Goal: Task Accomplishment & Management: Manage account settings

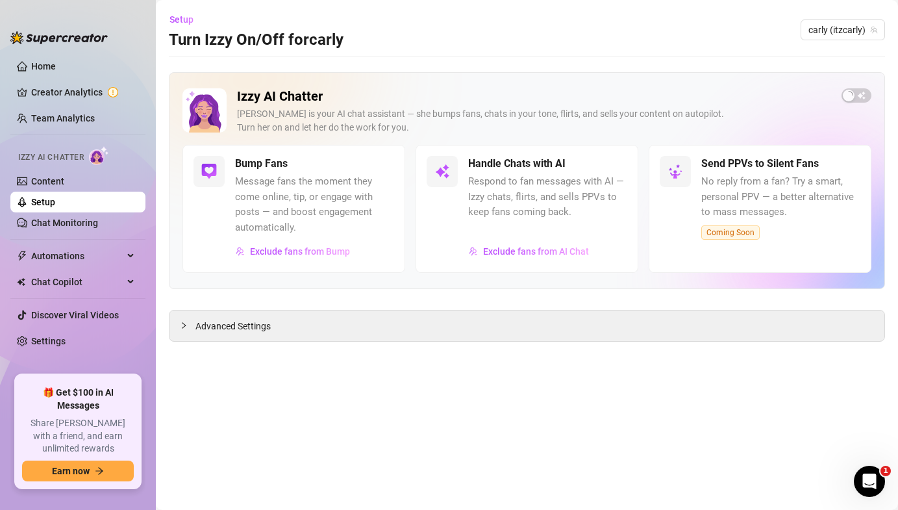
click at [55, 205] on link "Setup" at bounding box center [43, 202] width 24 height 10
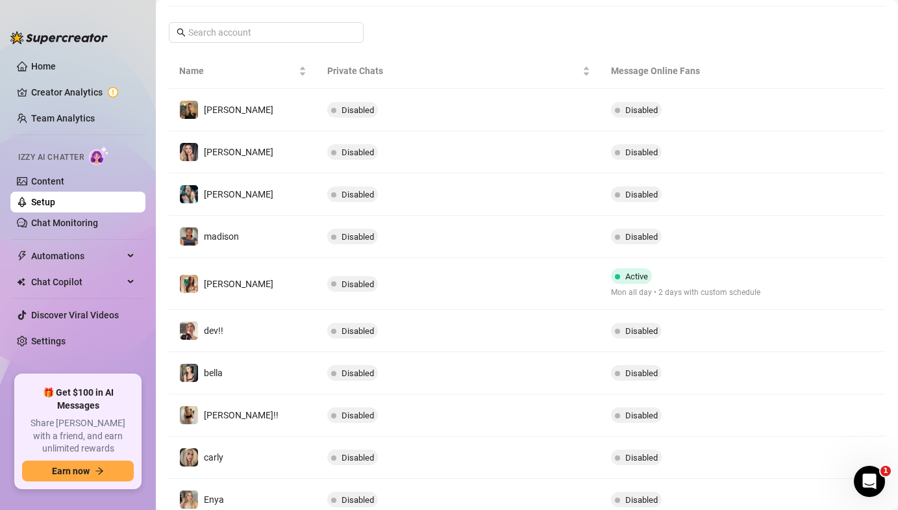
scroll to position [246, 0]
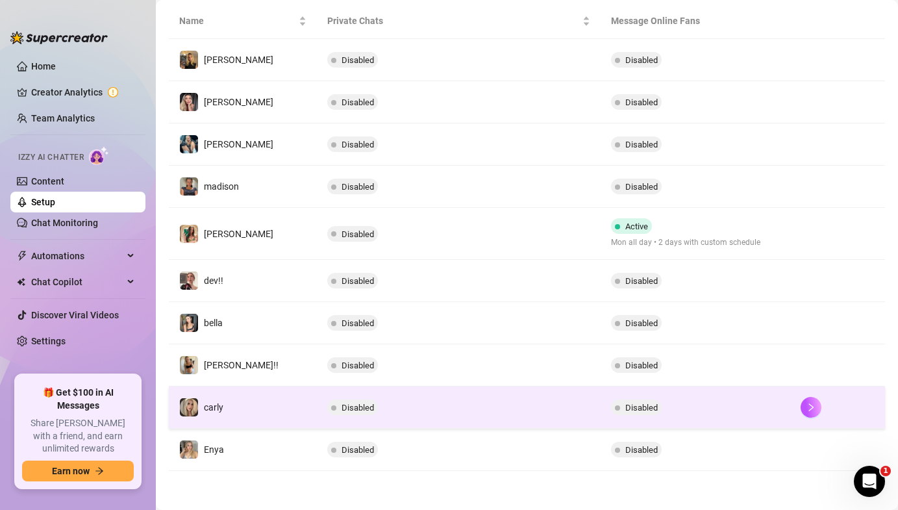
click at [413, 409] on td "Disabled" at bounding box center [459, 407] width 284 height 42
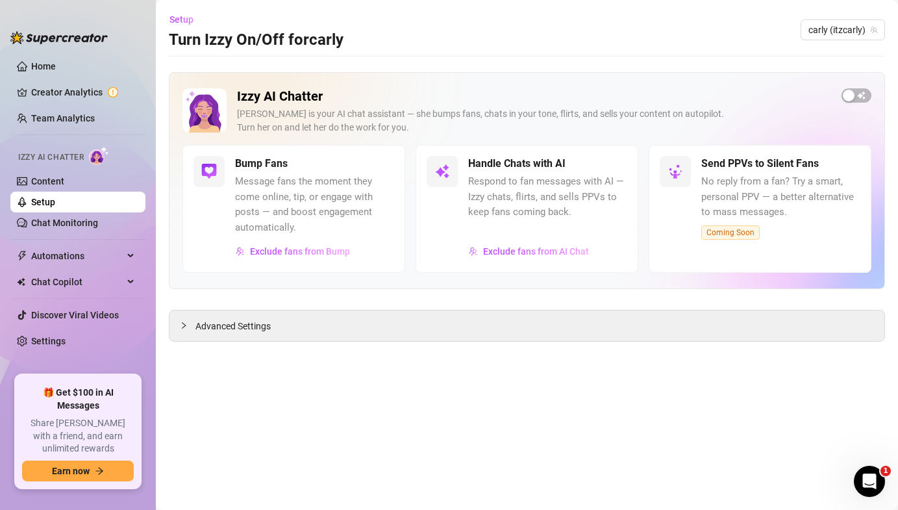
click at [842, 99] on div "Izzy AI Chatter [PERSON_NAME] is your AI chat assistant — she bumps fans, chats…" at bounding box center [527, 116] width 689 height 57
click at [852, 99] on div "button" at bounding box center [849, 96] width 12 height 12
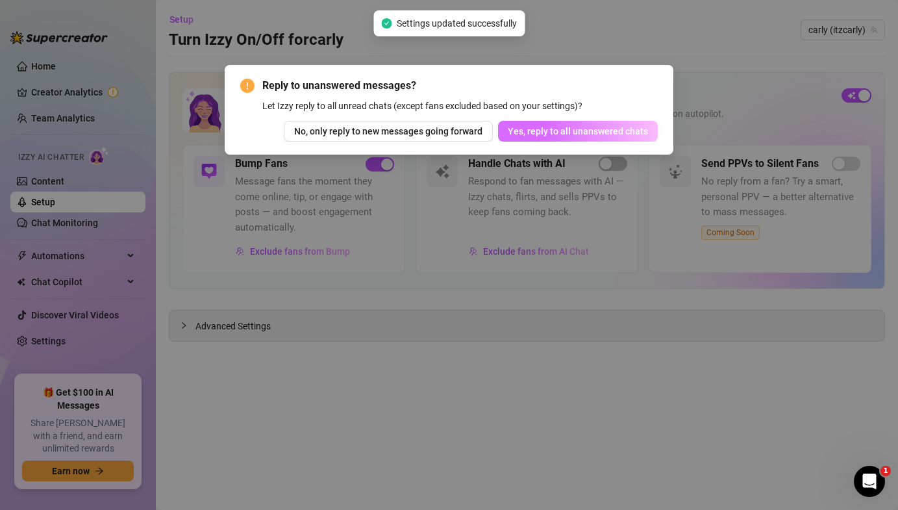
click at [572, 141] on button "Yes, reply to all unanswered chats" at bounding box center [578, 131] width 160 height 21
